Goal: Information Seeking & Learning: Find contact information

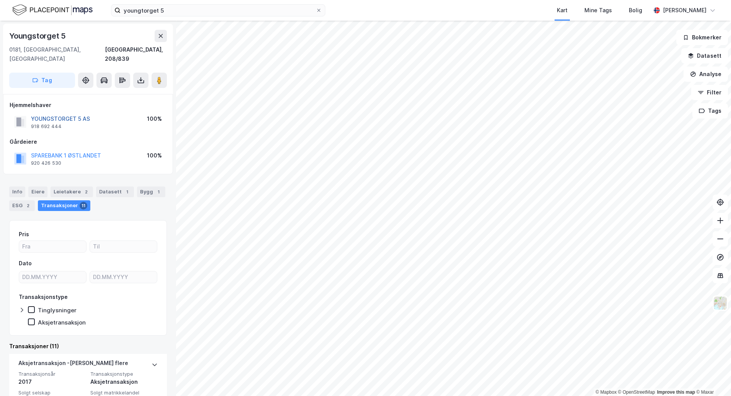
click at [0, 0] on button "YOUNGSTORGET 5 AS" at bounding box center [0, 0] width 0 height 0
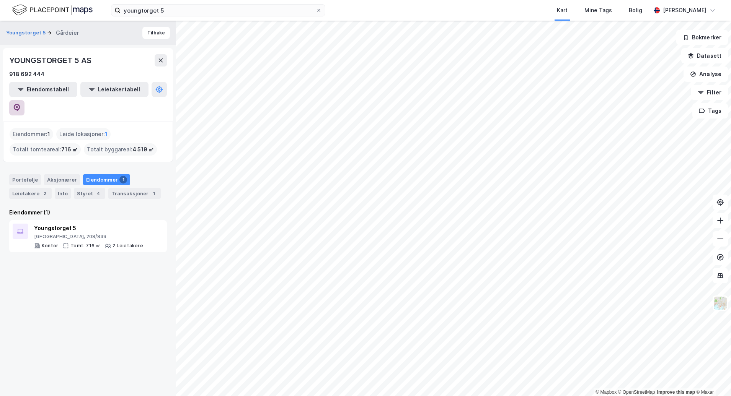
click at [21, 104] on icon at bounding box center [17, 108] width 8 height 8
